Goal: Task Accomplishment & Management: Manage account settings

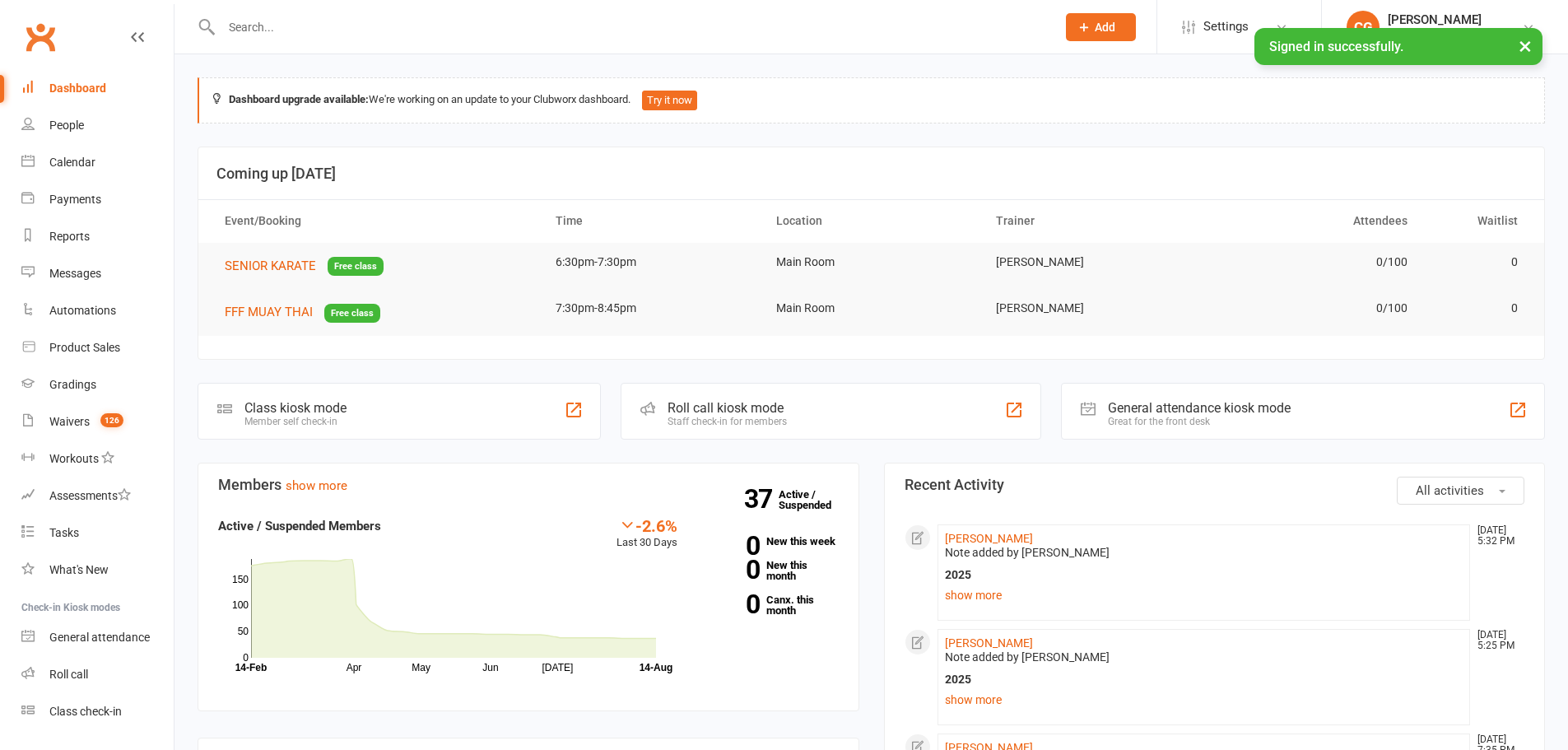
click at [275, 28] on input "text" at bounding box center [630, 27] width 828 height 23
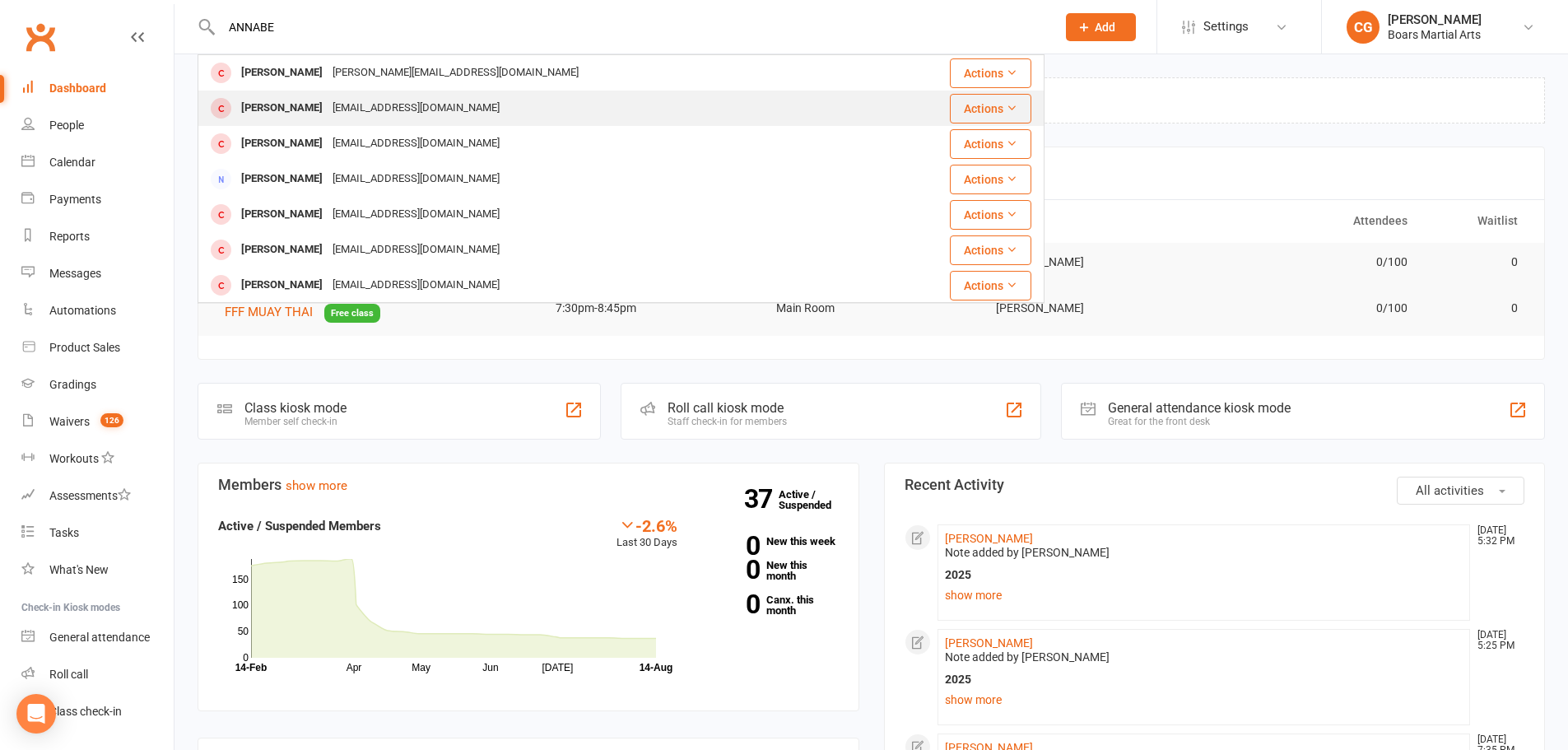
type input "ANNABE"
click at [328, 123] on div "[PERSON_NAME] [EMAIL_ADDRESS][DOMAIN_NAME]" at bounding box center [538, 108] width 679 height 34
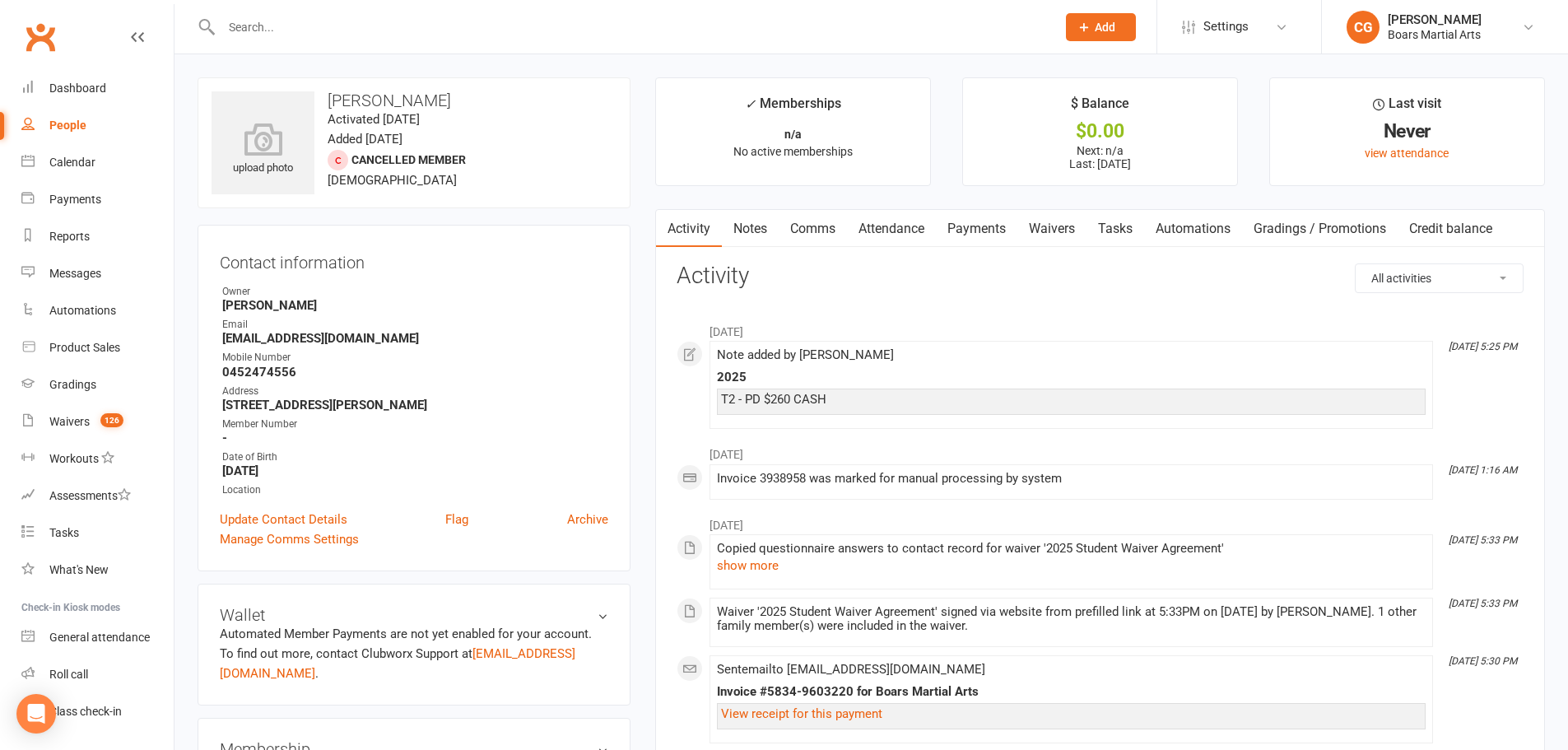
click at [752, 232] on link "Notes" at bounding box center [750, 228] width 57 height 37
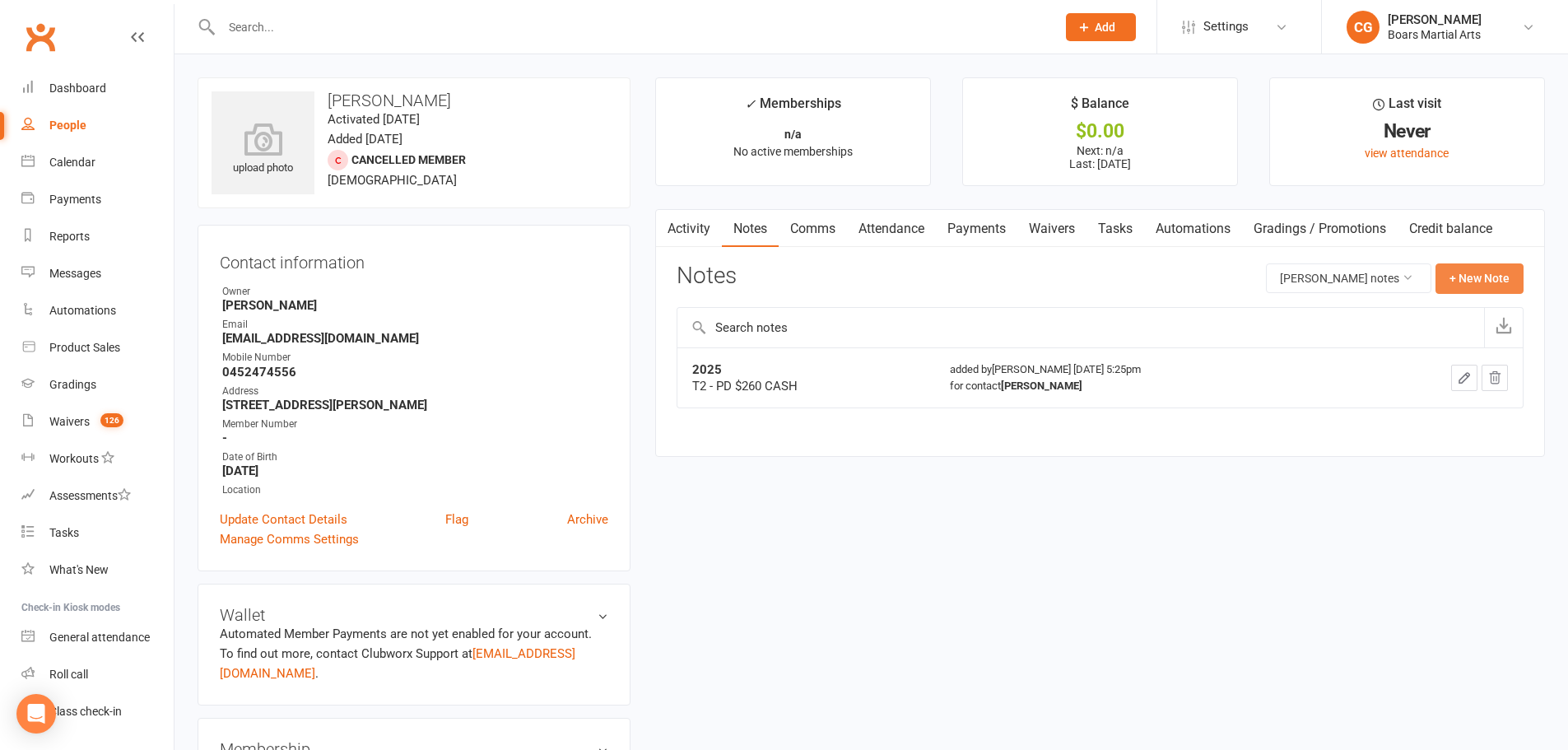
click at [1483, 272] on button "+ New Note" at bounding box center [1480, 278] width 88 height 30
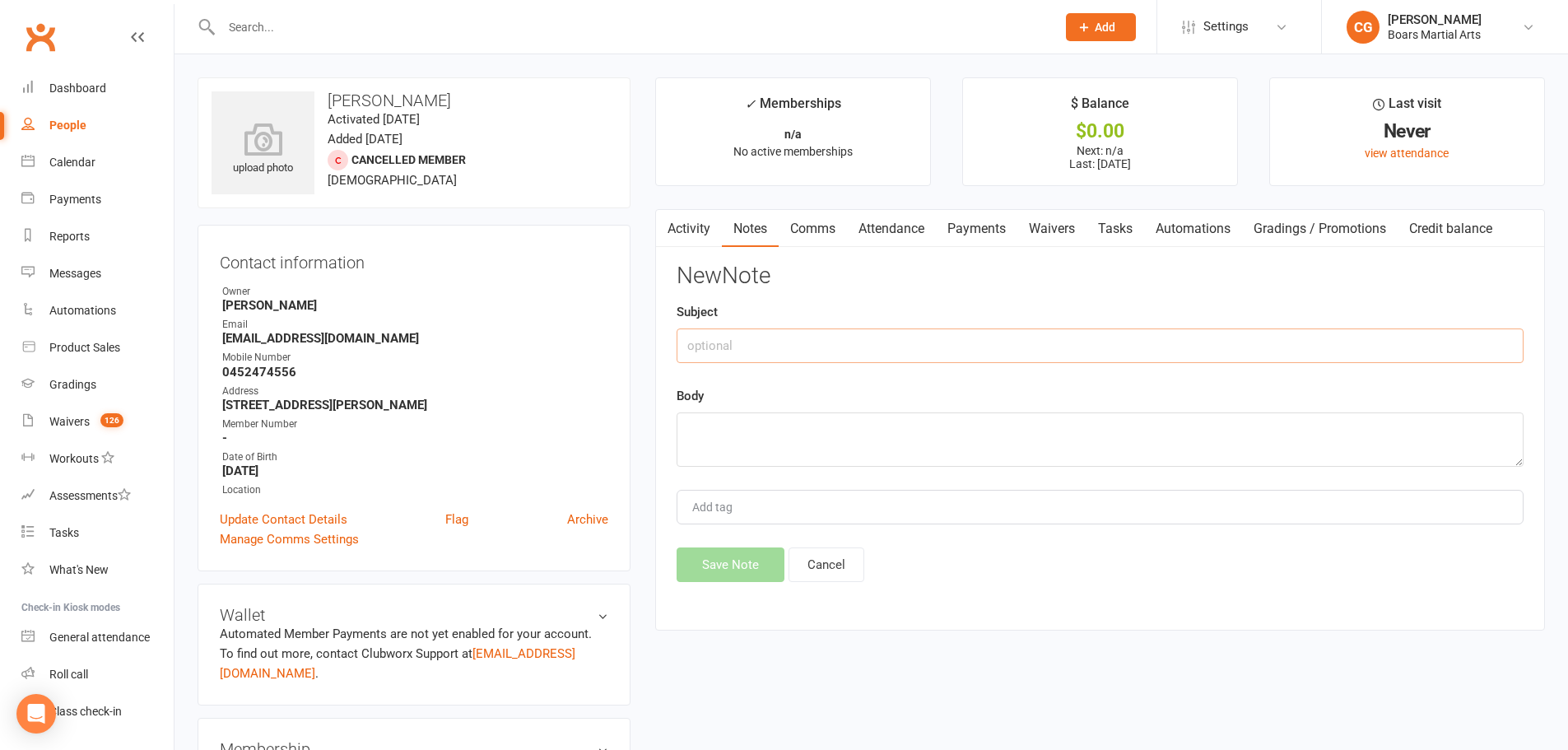
click at [784, 337] on input "text" at bounding box center [1100, 346] width 847 height 35
type input "2025"
click at [707, 451] on textarea at bounding box center [1100, 439] width 847 height 54
type textarea "[MEDICAL_DATA] - PD $260 CASH"
drag, startPoint x: 742, startPoint y: 564, endPoint x: 721, endPoint y: 559, distance: 21.6
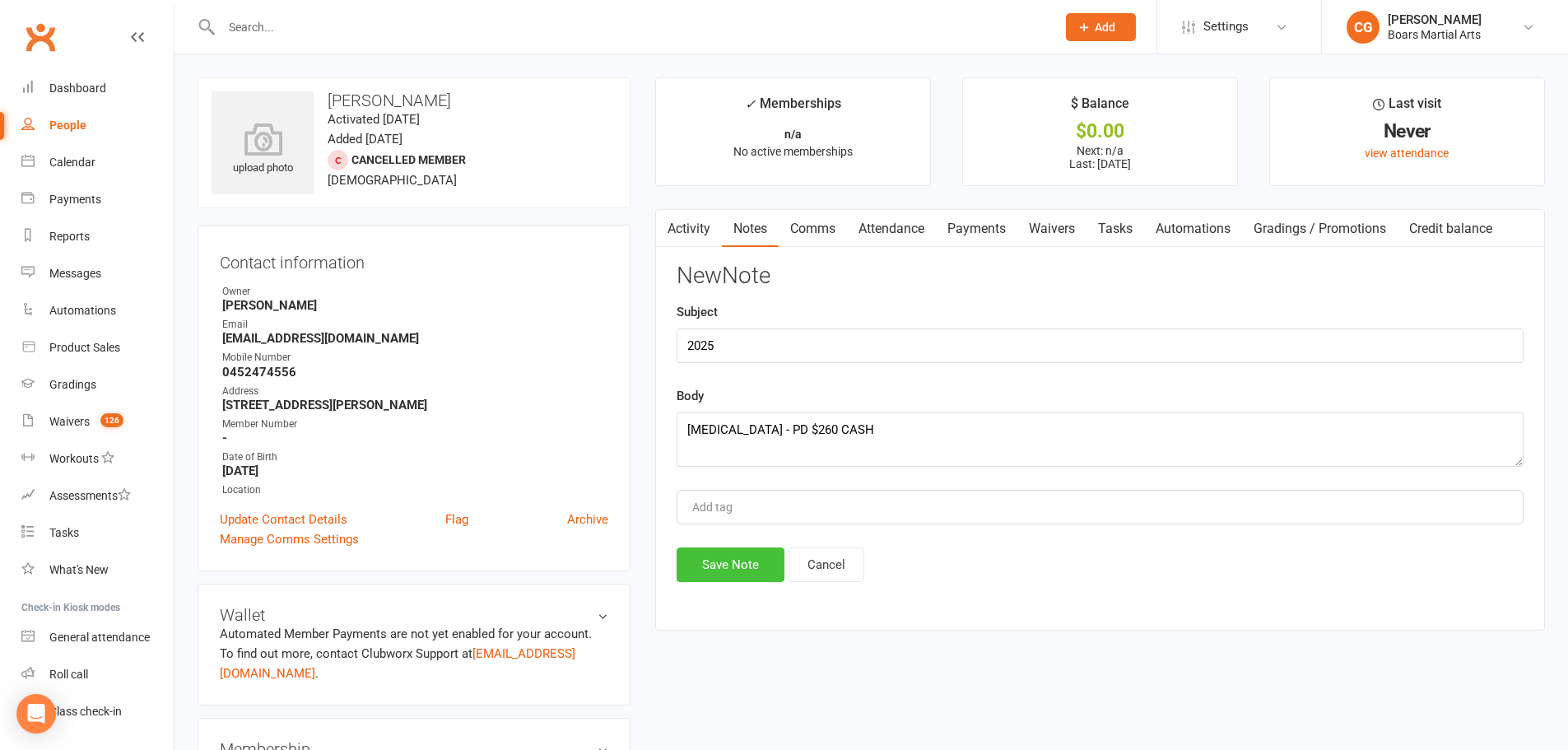
click at [736, 564] on button "Save Note" at bounding box center [731, 565] width 108 height 35
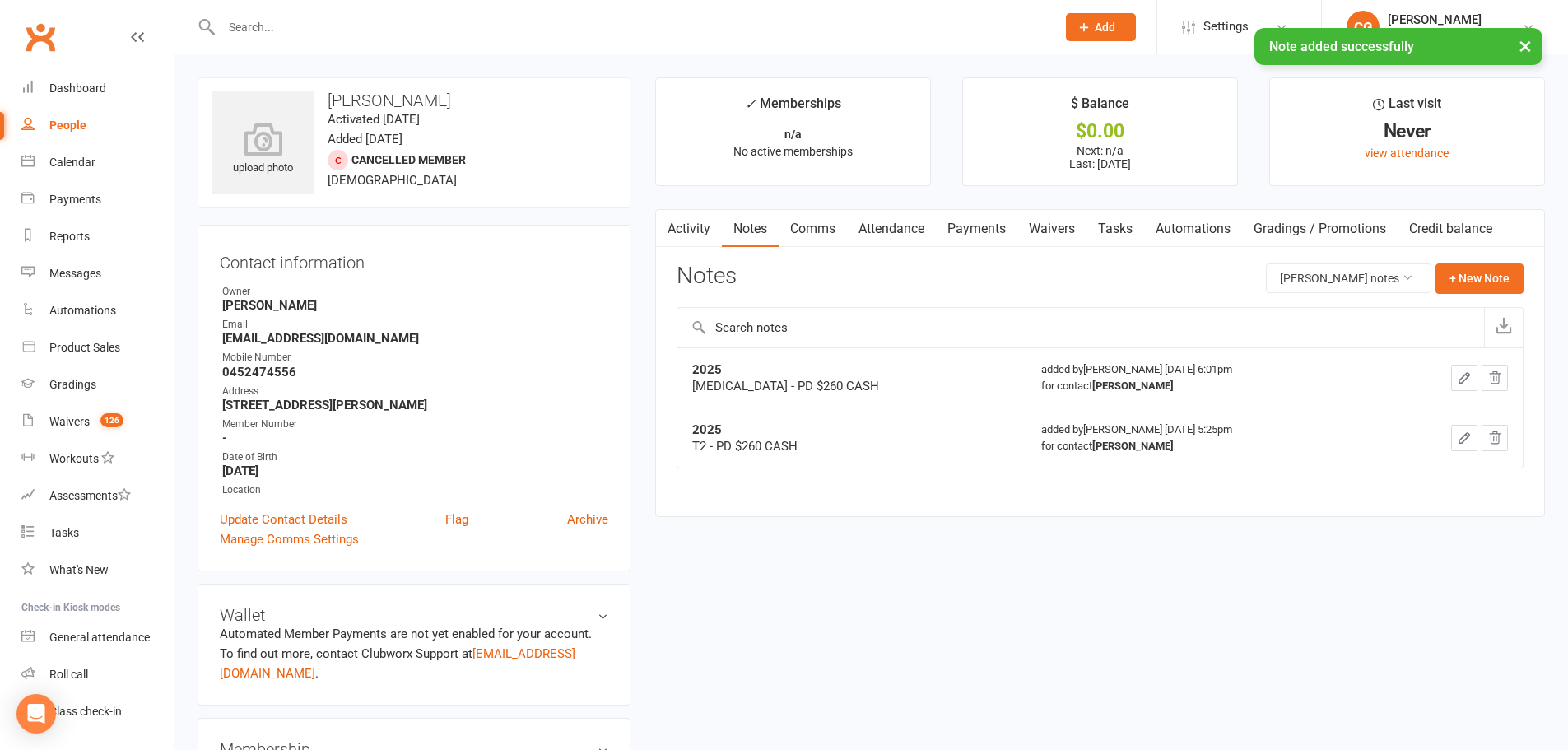
click at [293, 28] on div "× Note added successfully" at bounding box center [773, 28] width 1546 height 0
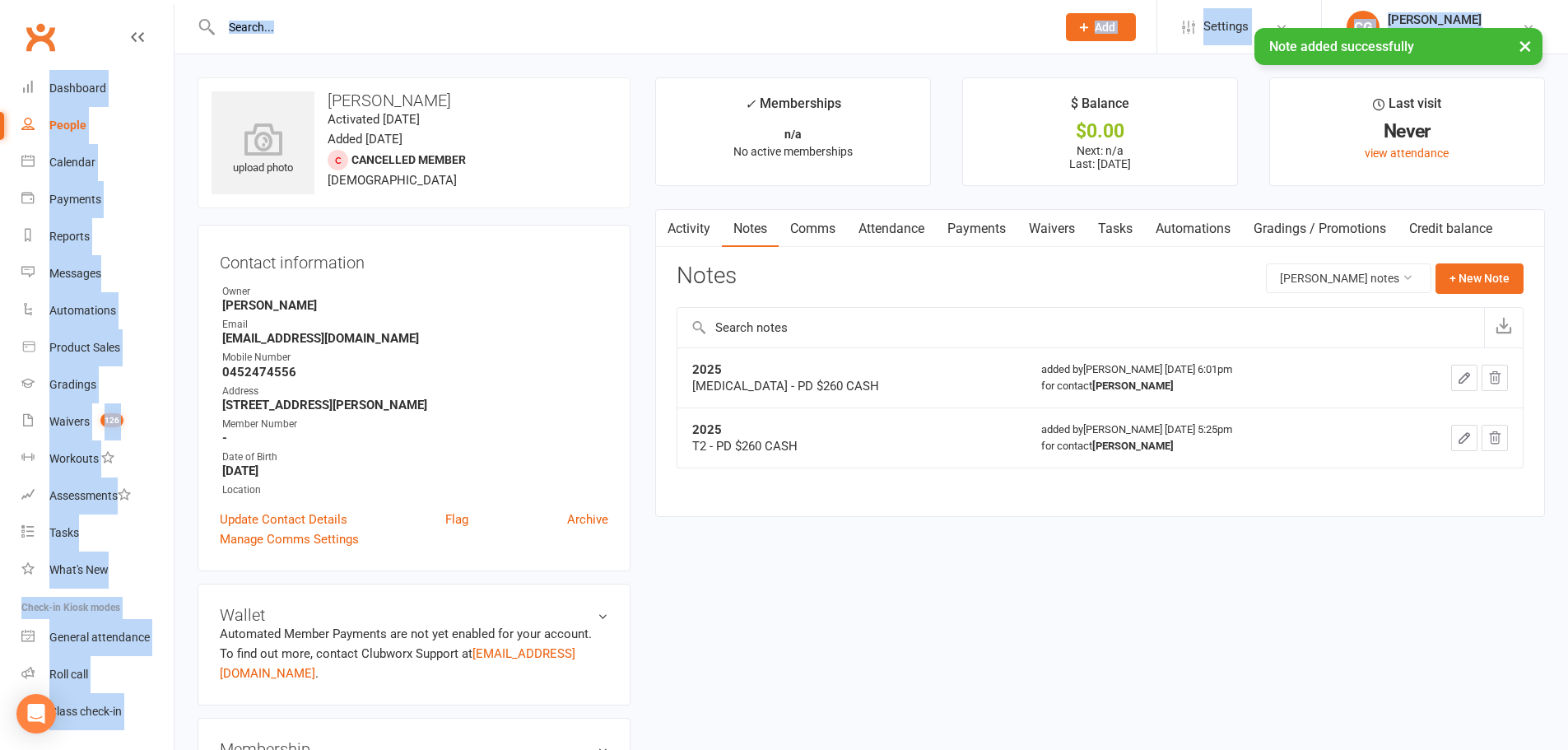
drag, startPoint x: 314, startPoint y: 28, endPoint x: 340, endPoint y: 15, distance: 29.1
click at [350, 14] on div at bounding box center [621, 27] width 847 height 53
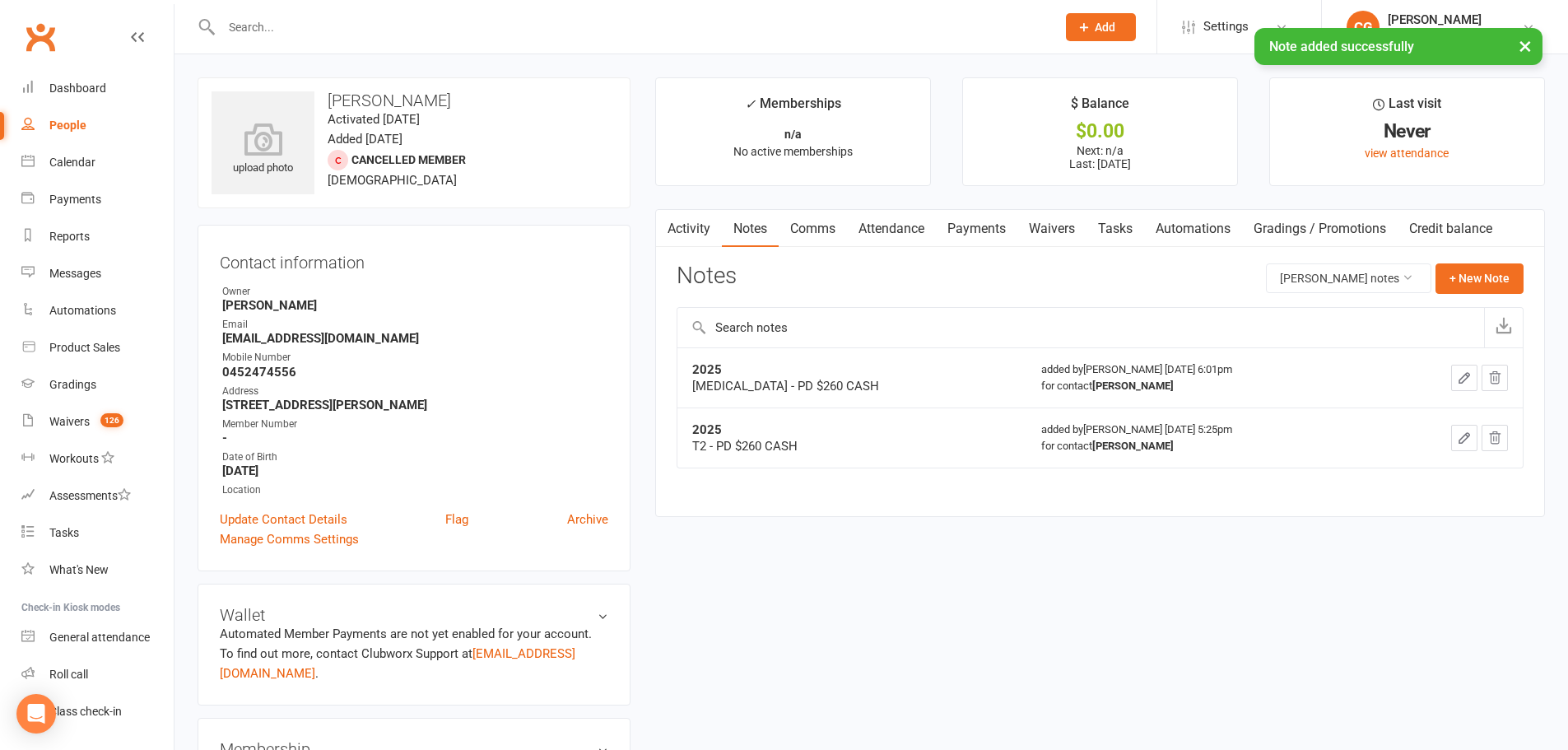
drag, startPoint x: 350, startPoint y: 14, endPoint x: 339, endPoint y: 19, distance: 12.1
click at [344, 17] on div at bounding box center [621, 27] width 847 height 53
click at [249, 21] on input "text" at bounding box center [630, 27] width 828 height 23
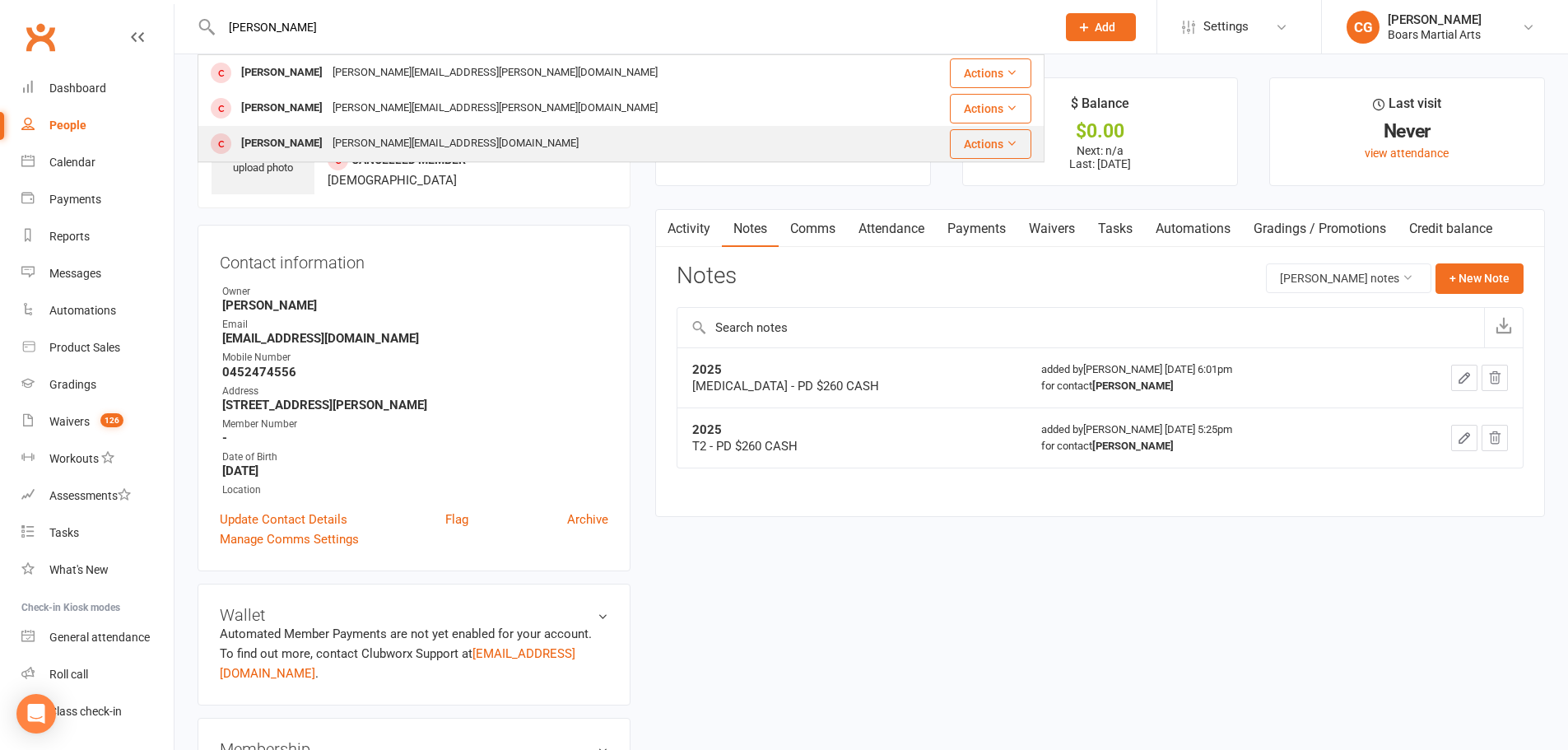
type input "[PERSON_NAME]"
click at [345, 151] on div "[PERSON_NAME][EMAIL_ADDRESS][DOMAIN_NAME]" at bounding box center [456, 143] width 256 height 24
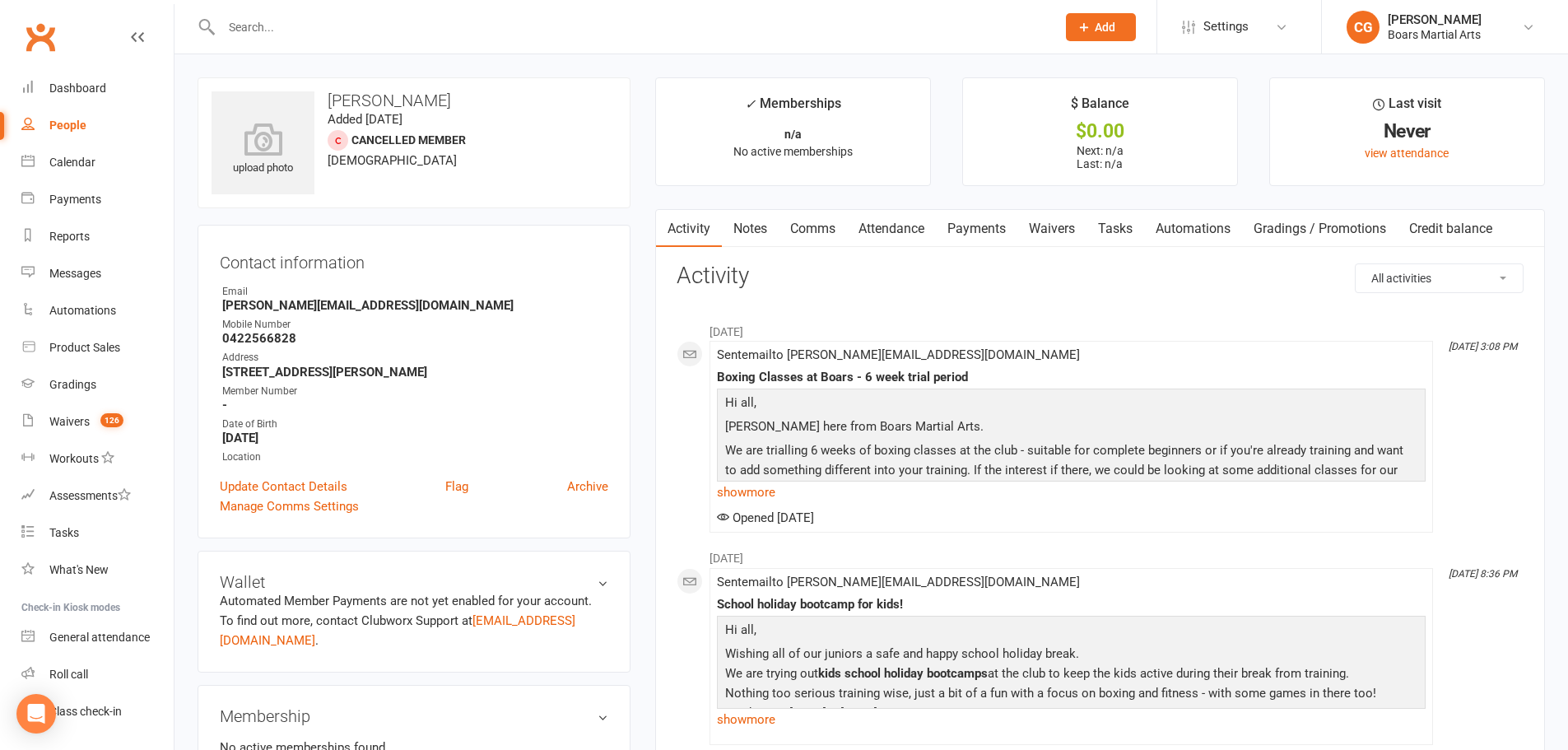
click at [753, 240] on link "Notes" at bounding box center [750, 228] width 57 height 37
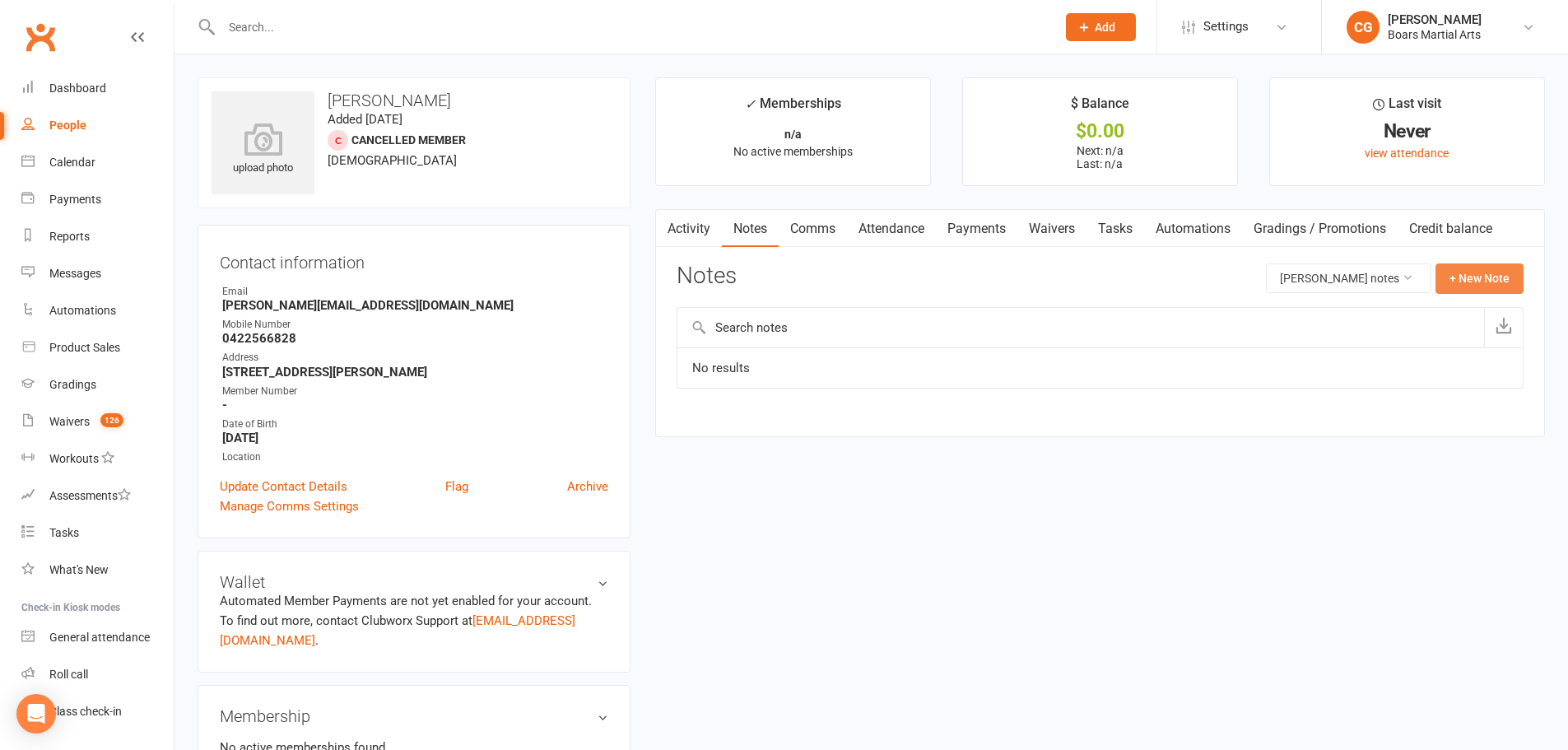
click at [1462, 276] on button "+ New Note" at bounding box center [1480, 278] width 88 height 30
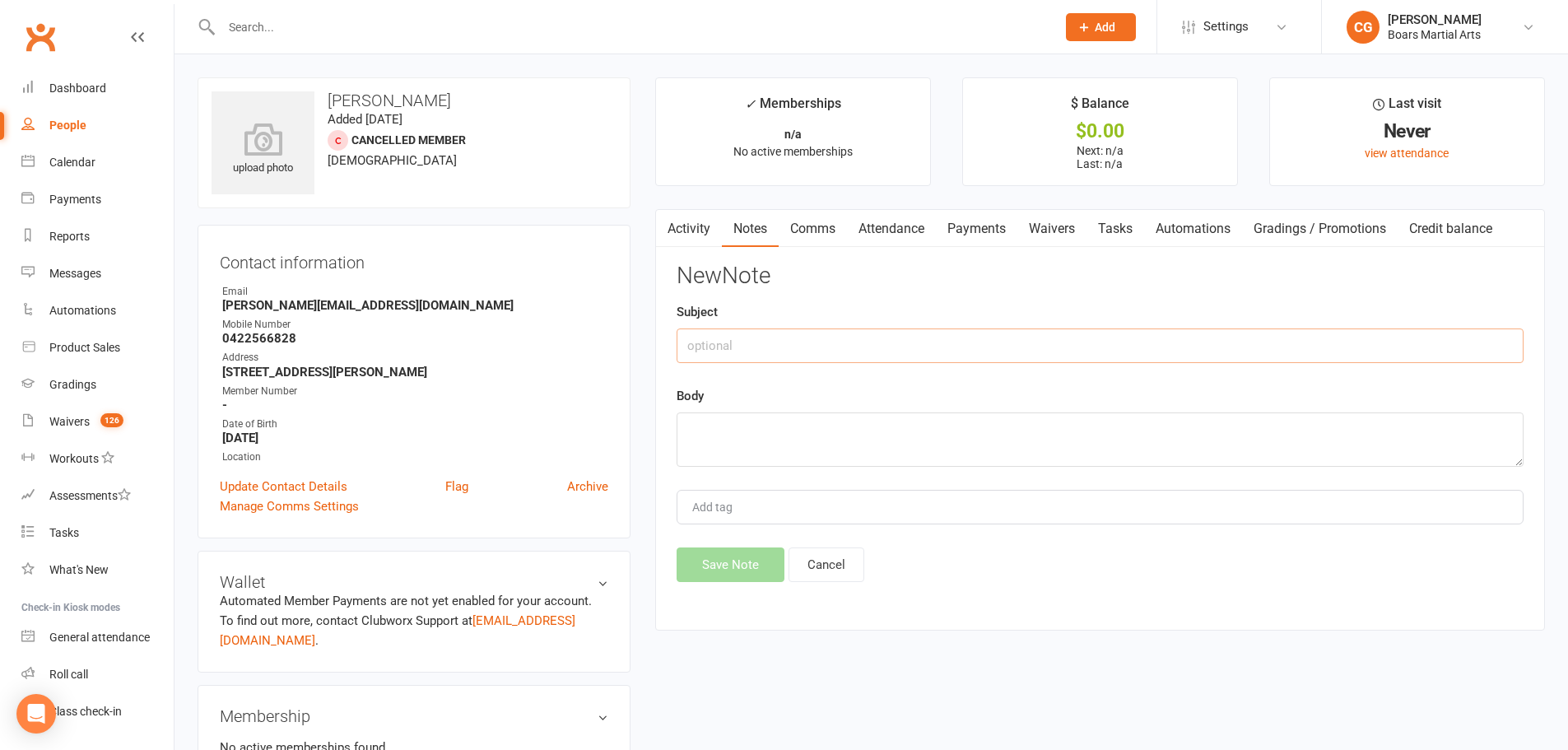
click at [761, 350] on input "text" at bounding box center [1100, 346] width 847 height 35
type input "PT - 45MIN"
click at [747, 423] on textarea at bounding box center [1100, 439] width 847 height 54
type textarea "14/8 - PD $66 EFT"
click at [737, 571] on button "Save Note" at bounding box center [731, 565] width 108 height 35
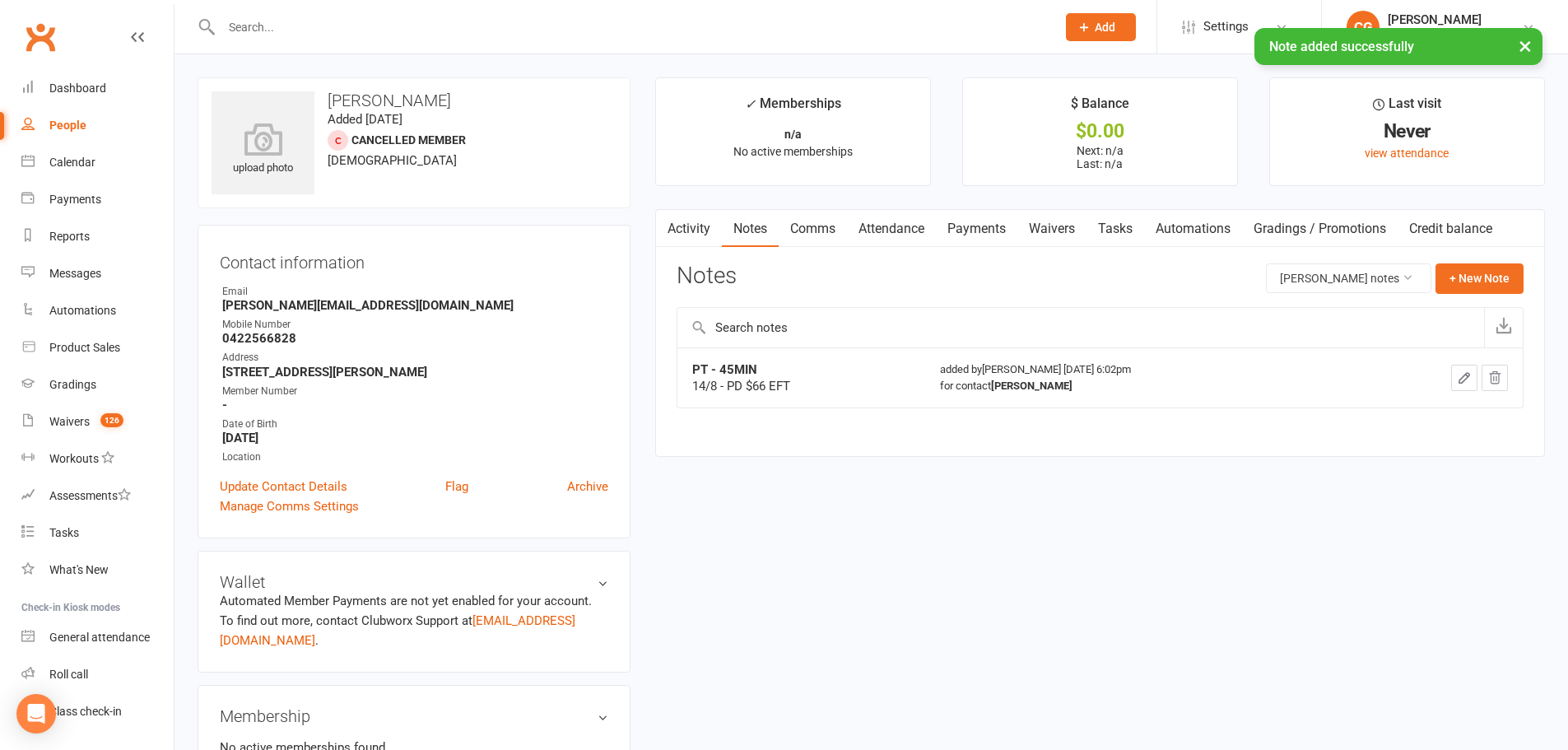
click at [1464, 373] on icon "button" at bounding box center [1464, 378] width 15 height 15
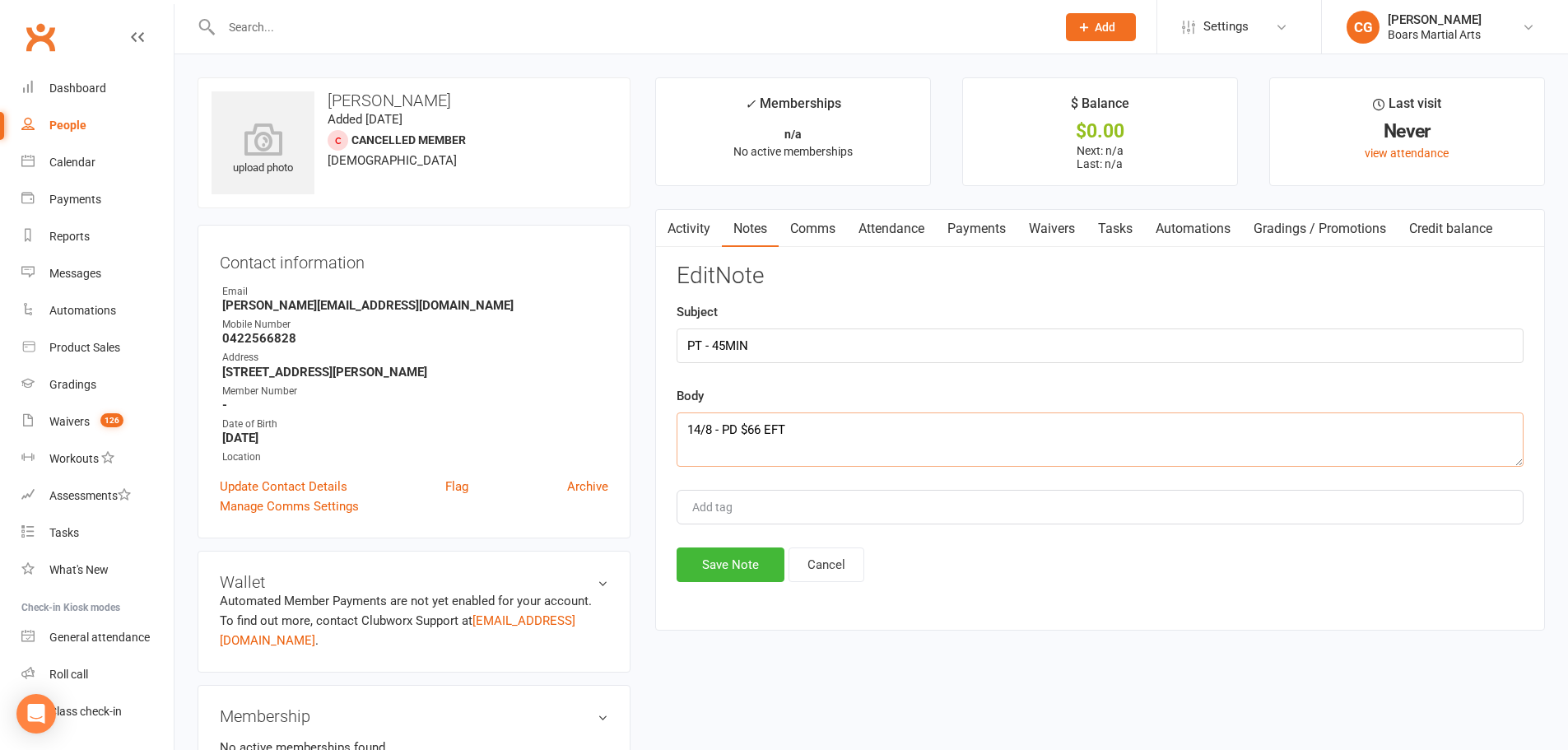
click at [827, 432] on textarea "14/8 - PD $66 EFT" at bounding box center [1100, 439] width 847 height 54
drag, startPoint x: 705, startPoint y: 349, endPoint x: 851, endPoint y: 363, distance: 146.7
click at [732, 335] on input "PT - 45MIN" at bounding box center [1100, 346] width 847 height 35
type input "PT WITH [PERSON_NAME] - 45MIN"
click at [748, 574] on button "Save Note" at bounding box center [731, 565] width 108 height 35
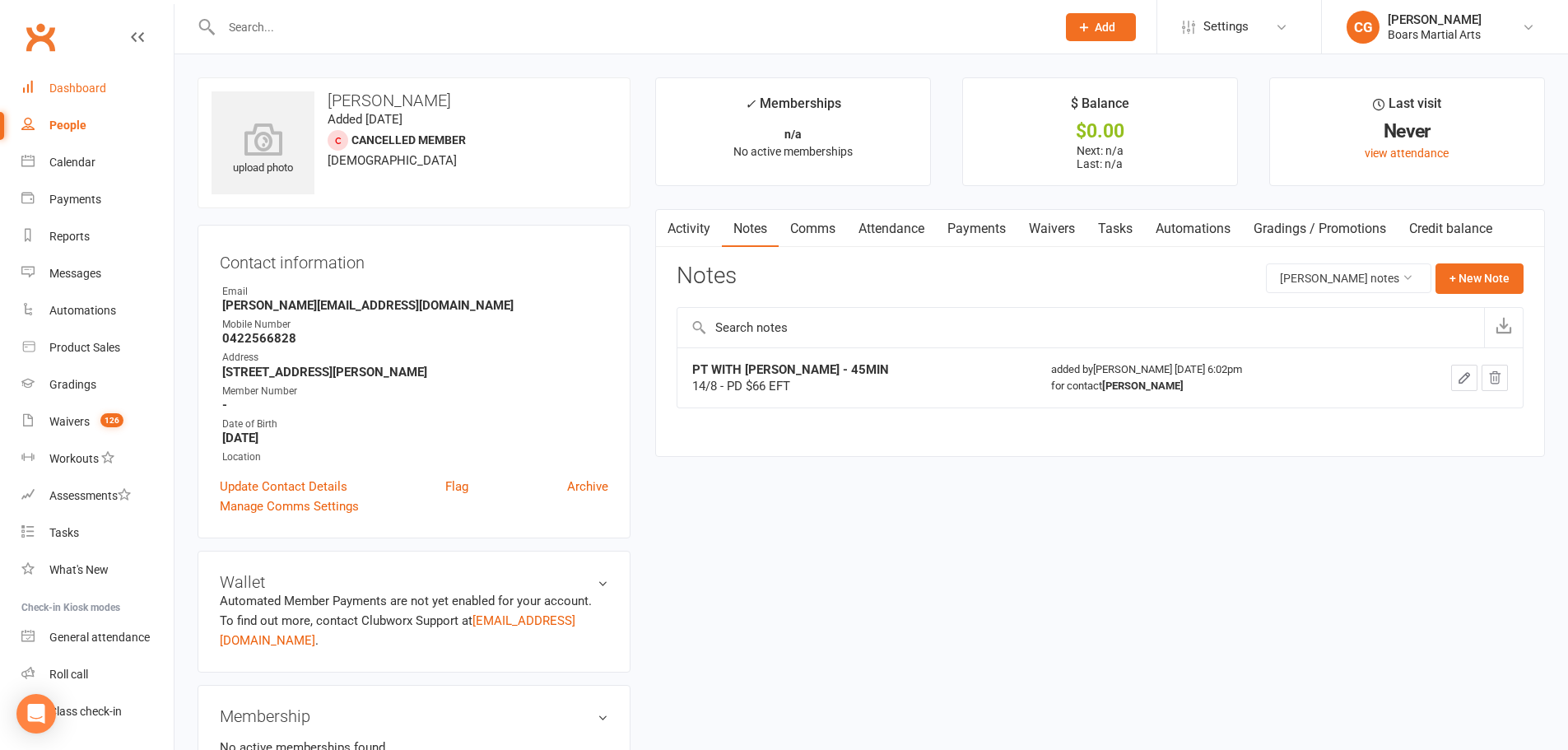
click at [98, 80] on link "Dashboard" at bounding box center [97, 88] width 152 height 37
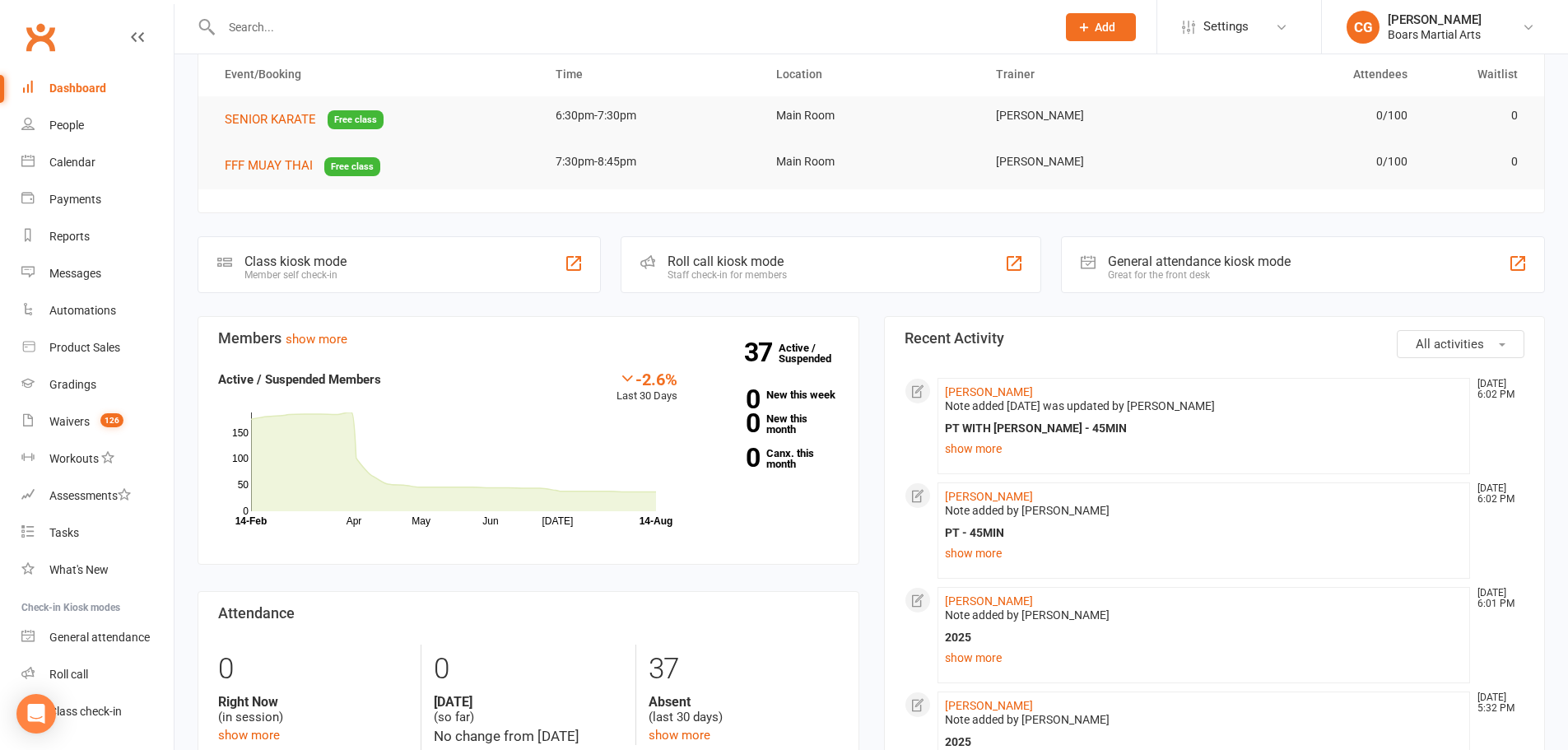
scroll to position [165, 0]
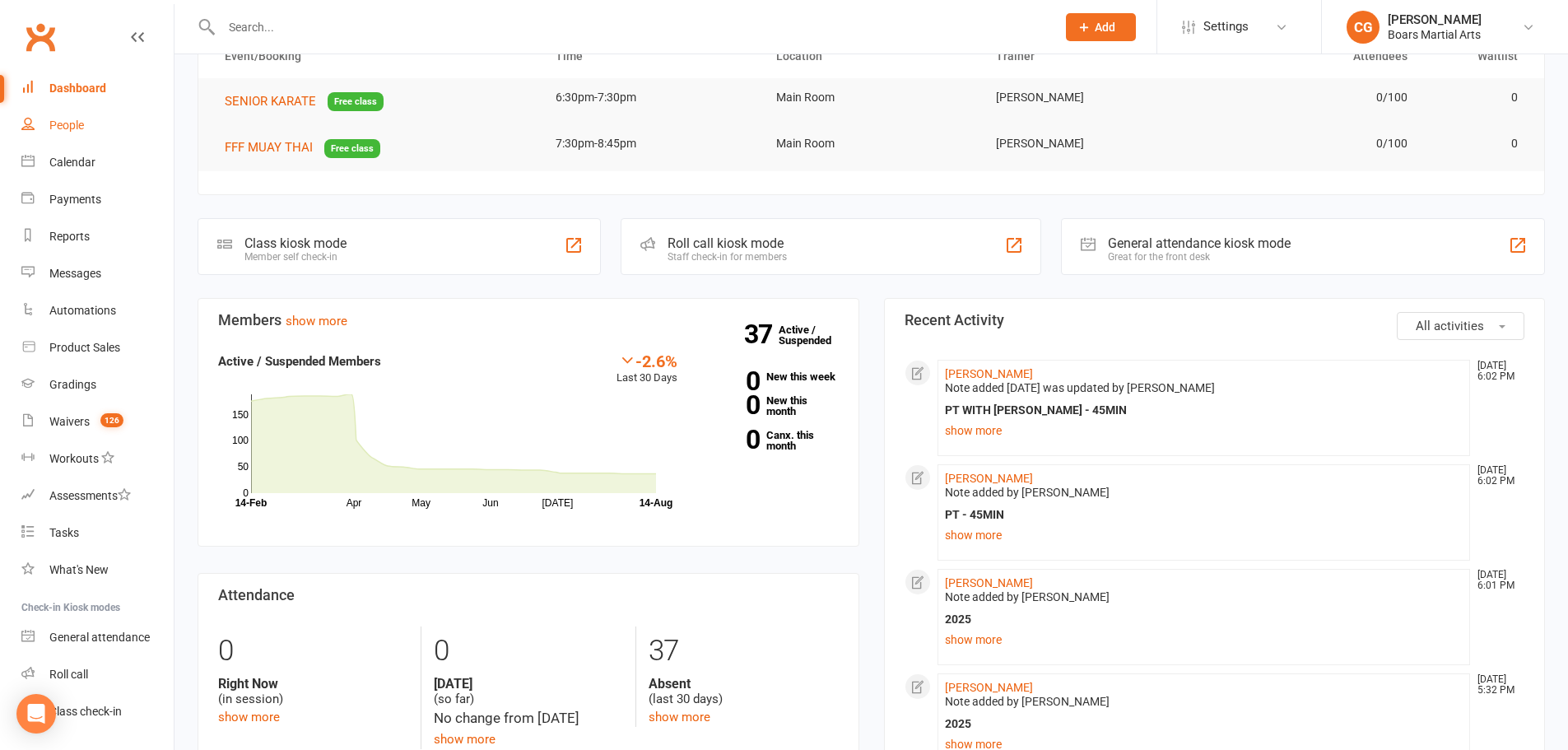
click at [51, 117] on link "People" at bounding box center [97, 126] width 152 height 37
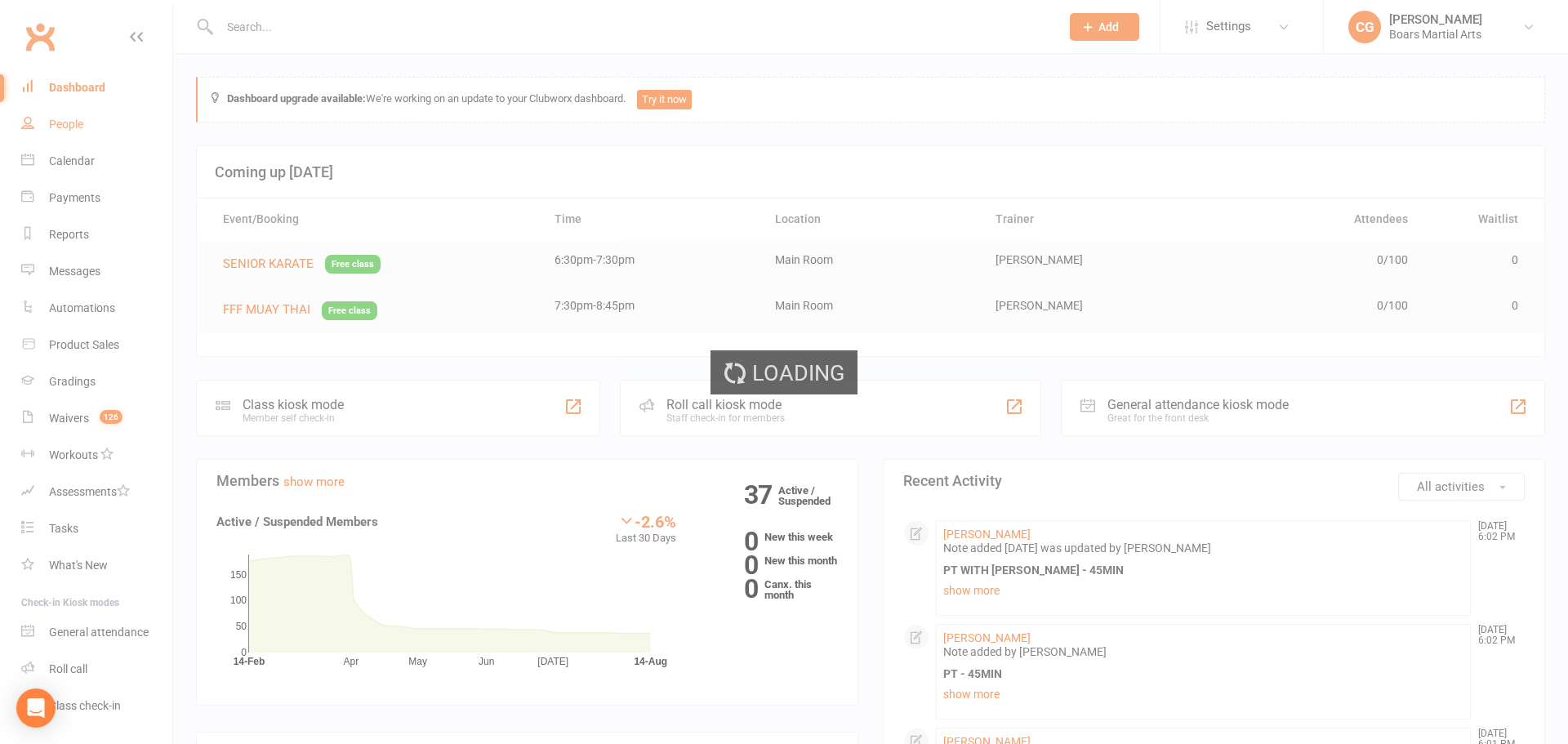
select select "100"
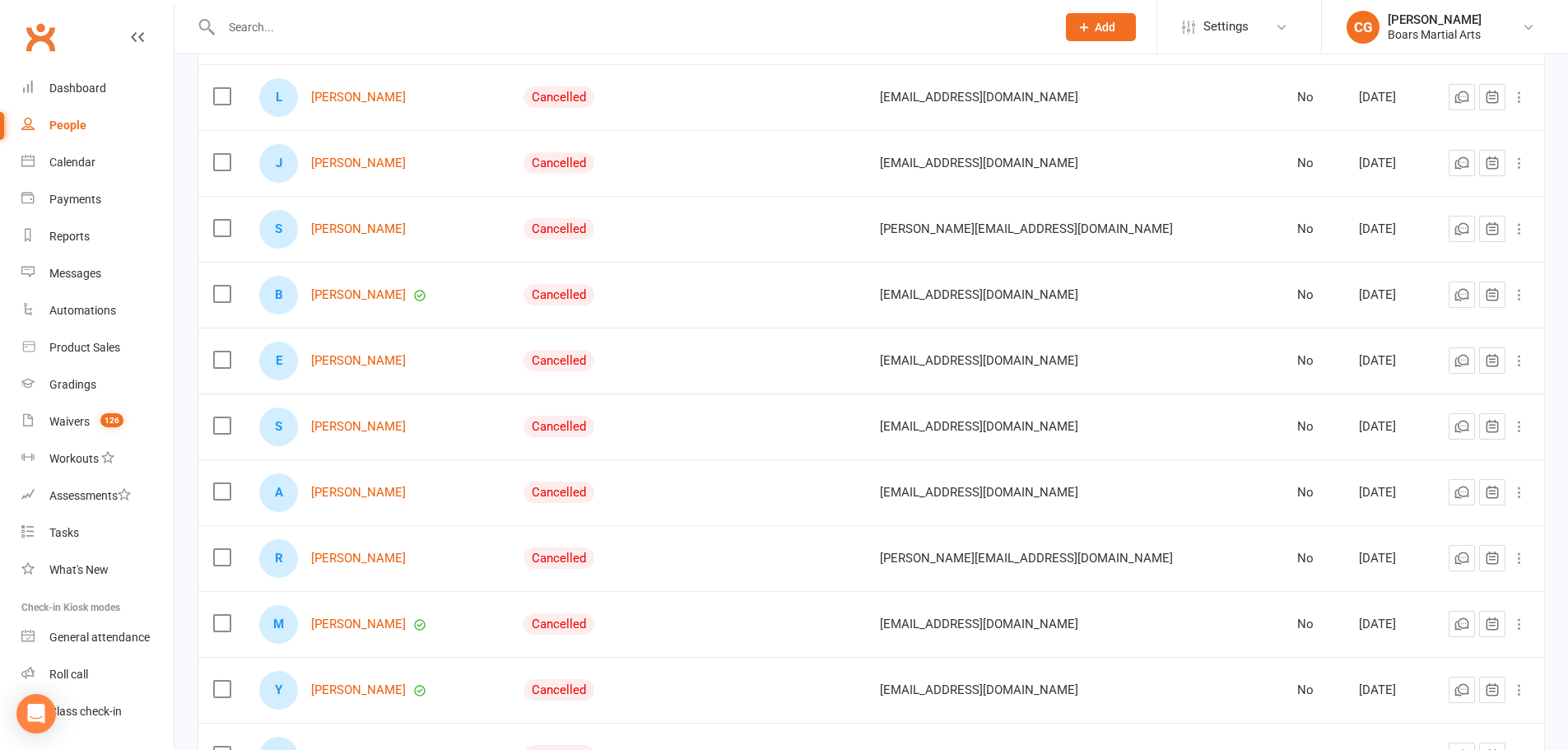
scroll to position [2692, 0]
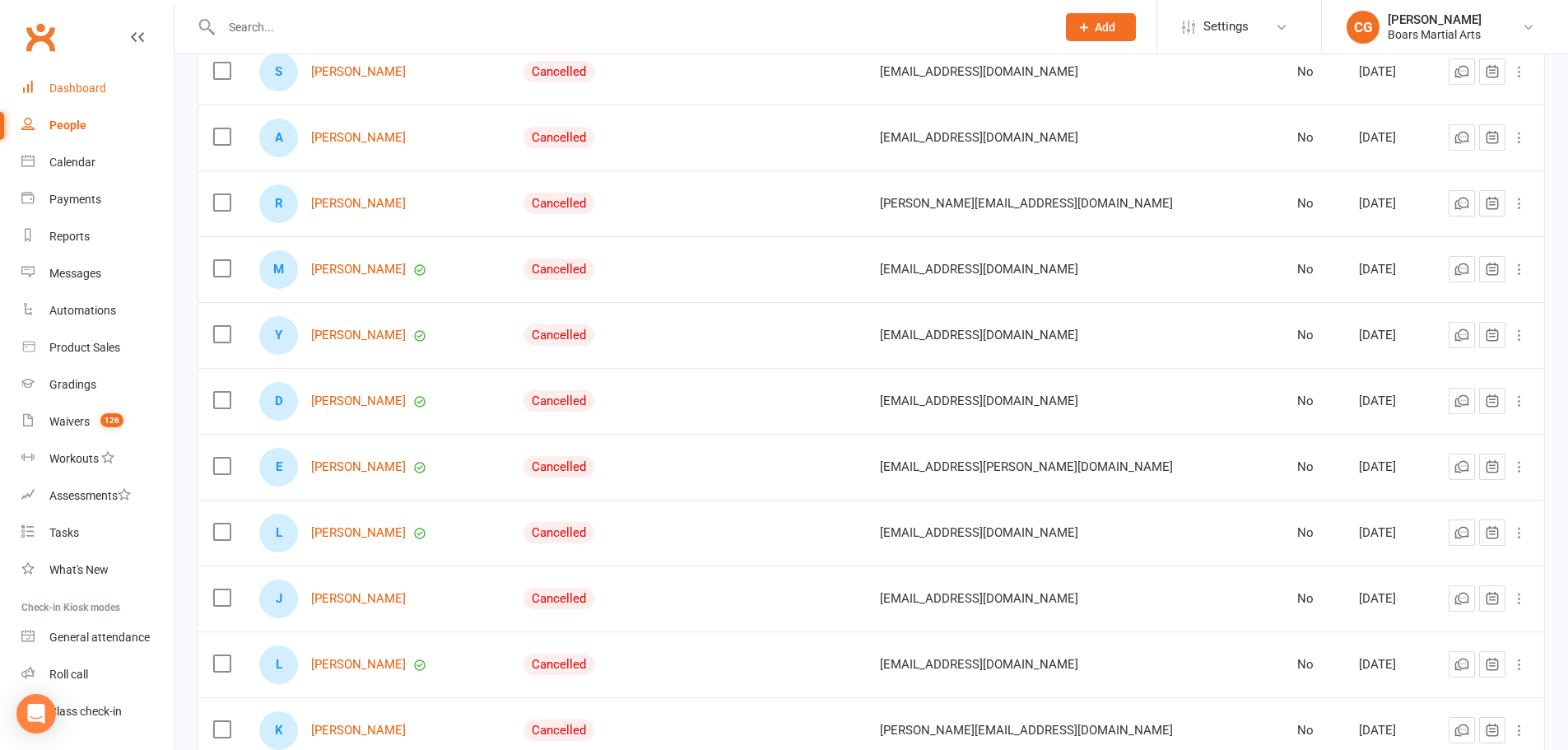
click at [60, 78] on link "Dashboard" at bounding box center [97, 88] width 152 height 37
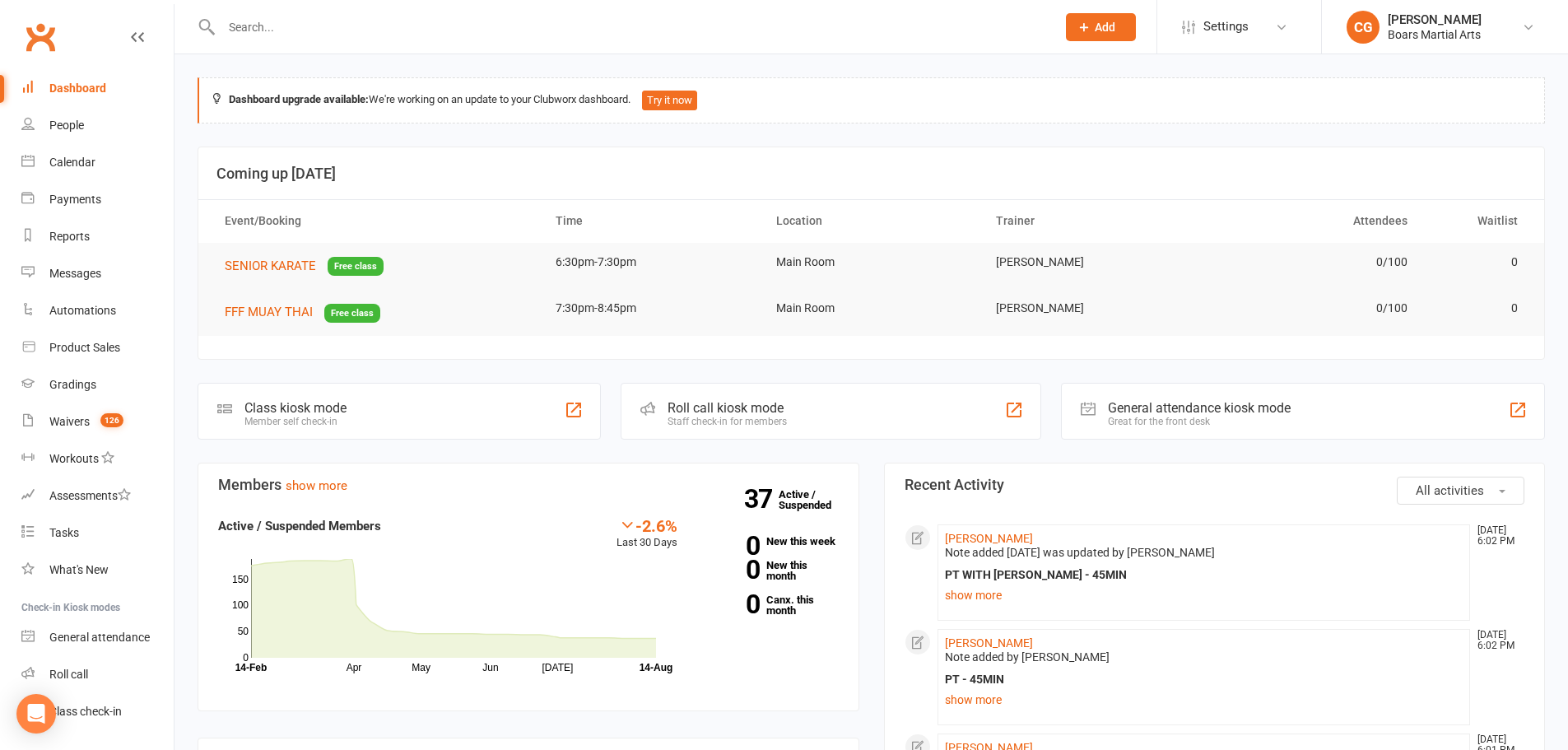
drag, startPoint x: 276, startPoint y: 17, endPoint x: 335, endPoint y: 1, distance: 61.1
click at [276, 17] on input "text" at bounding box center [630, 27] width 828 height 23
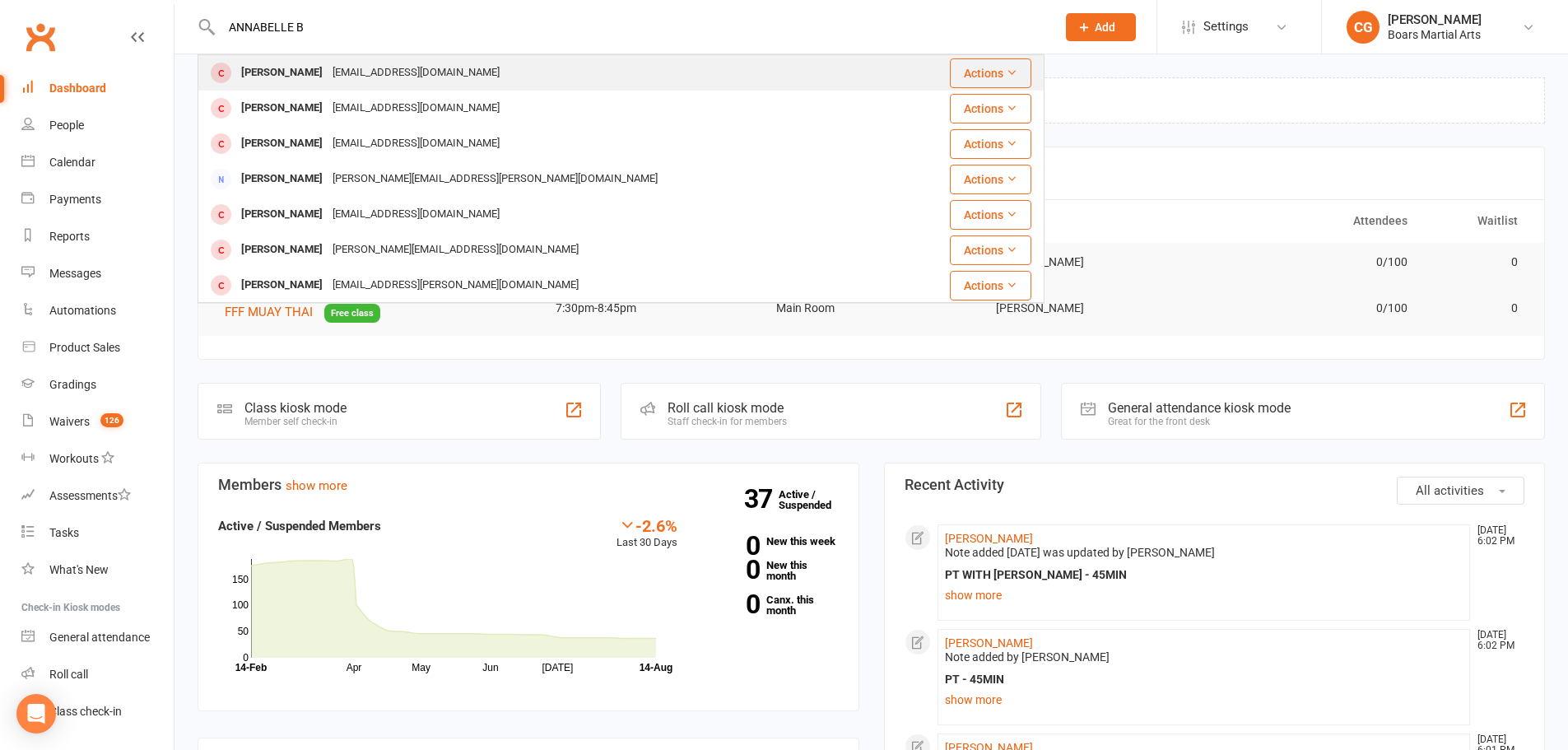
type input "ANNABELLE B"
click at [354, 77] on div "[EMAIL_ADDRESS][DOMAIN_NAME]" at bounding box center [416, 72] width 177 height 24
